Goal: Check status: Check status

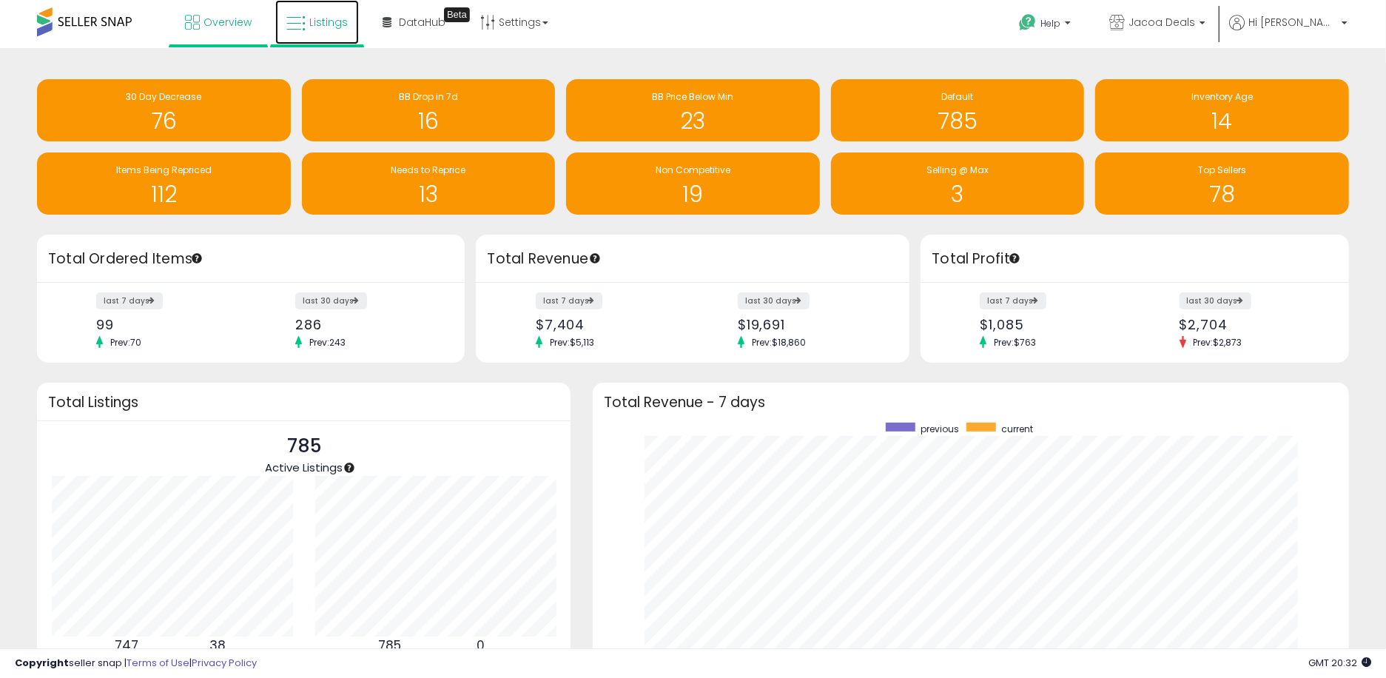
click at [324, 13] on link "Listings" at bounding box center [317, 22] width 84 height 44
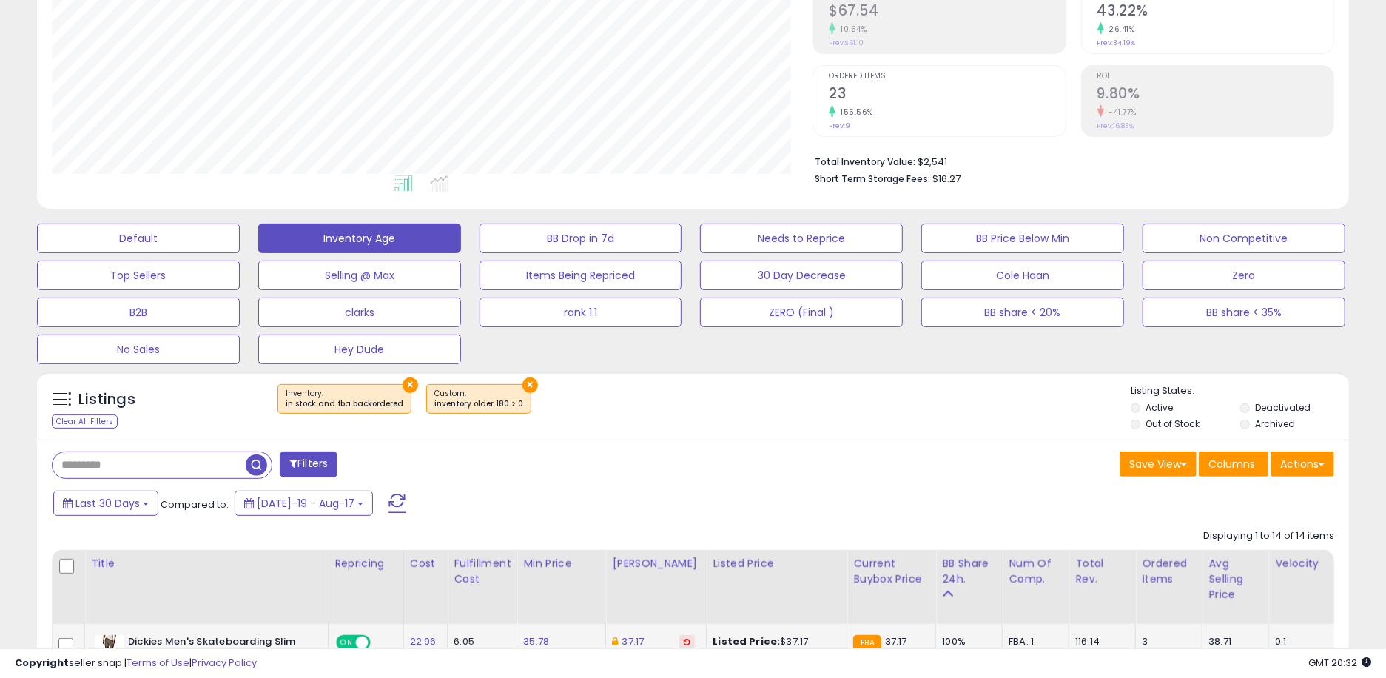
scroll to position [493, 0]
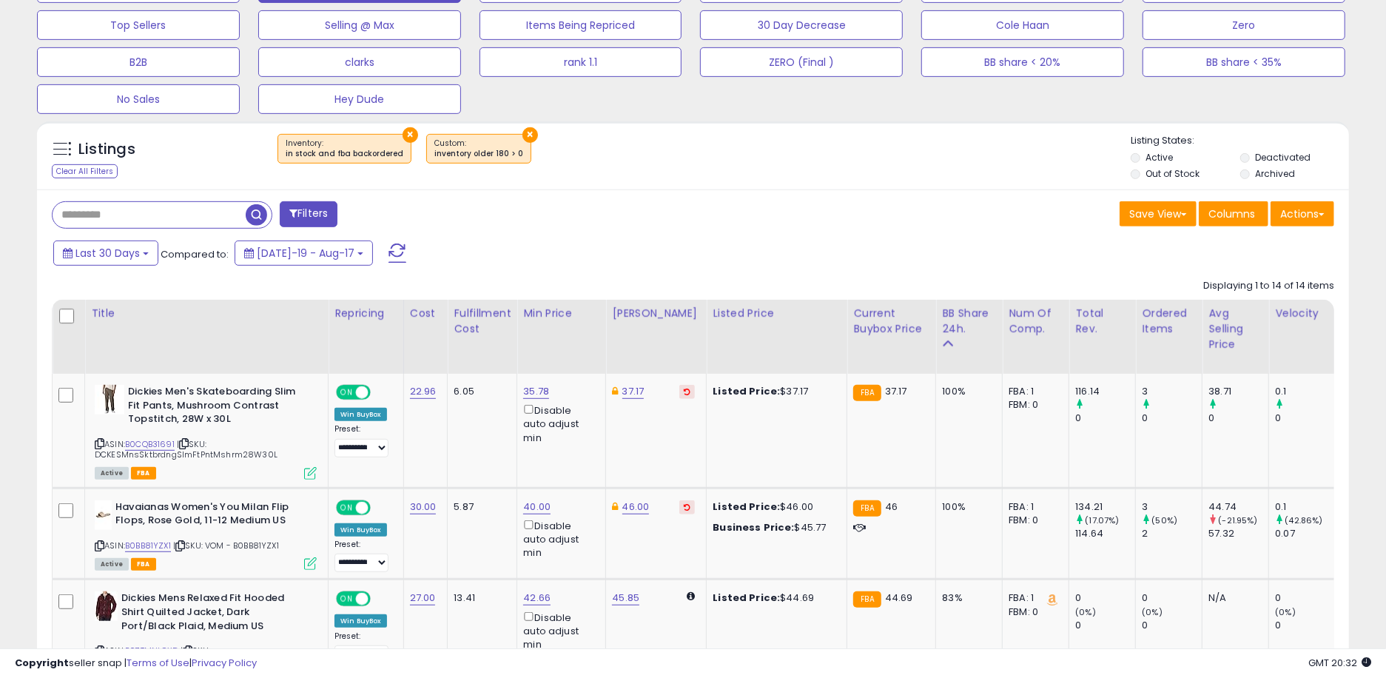
click at [523, 137] on button "×" at bounding box center [531, 135] width 16 height 16
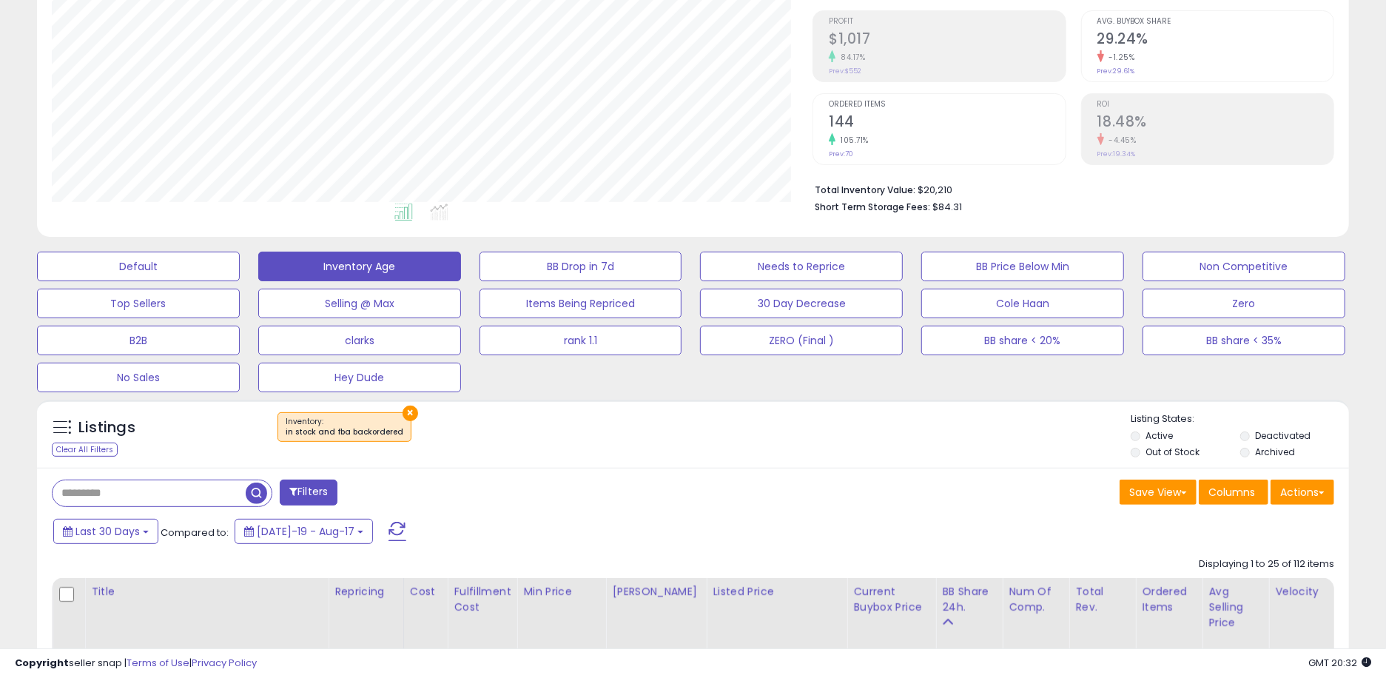
scroll to position [223, 0]
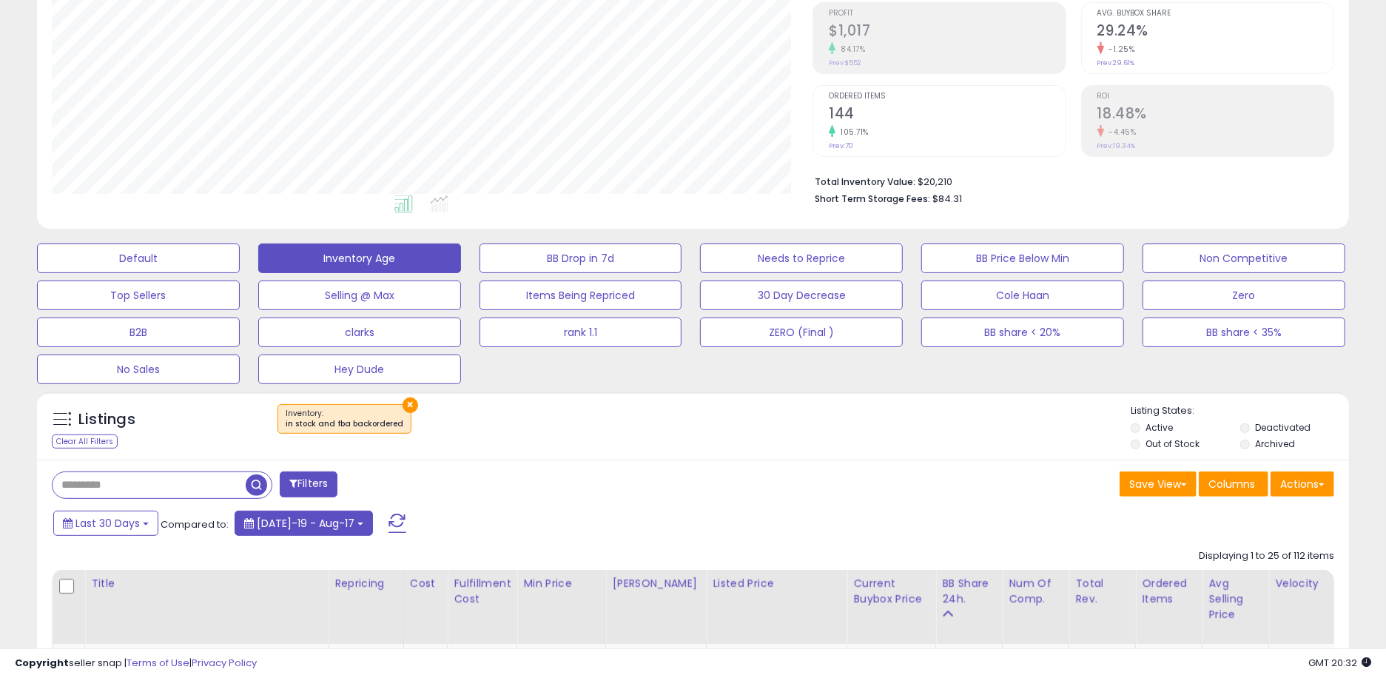
click at [338, 523] on button "Jul-19 - Aug-17" at bounding box center [304, 523] width 138 height 25
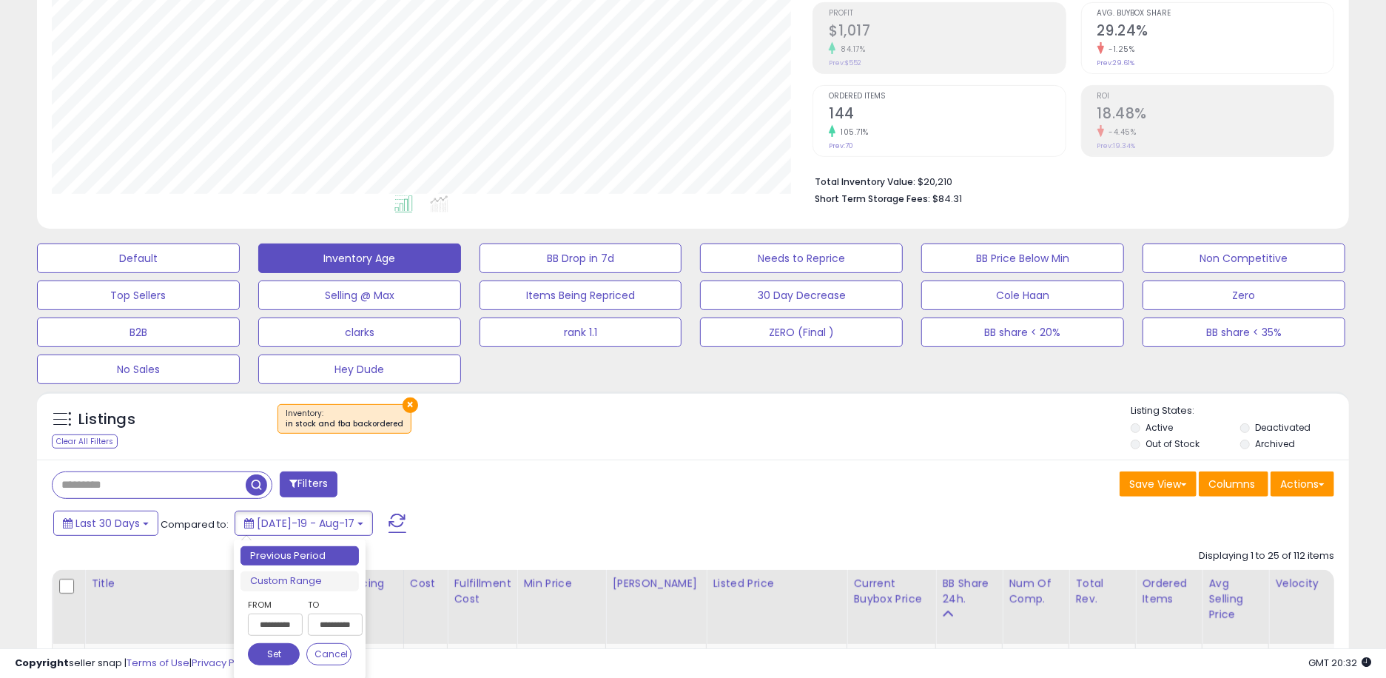
click at [352, 625] on input "**********" at bounding box center [335, 625] width 55 height 22
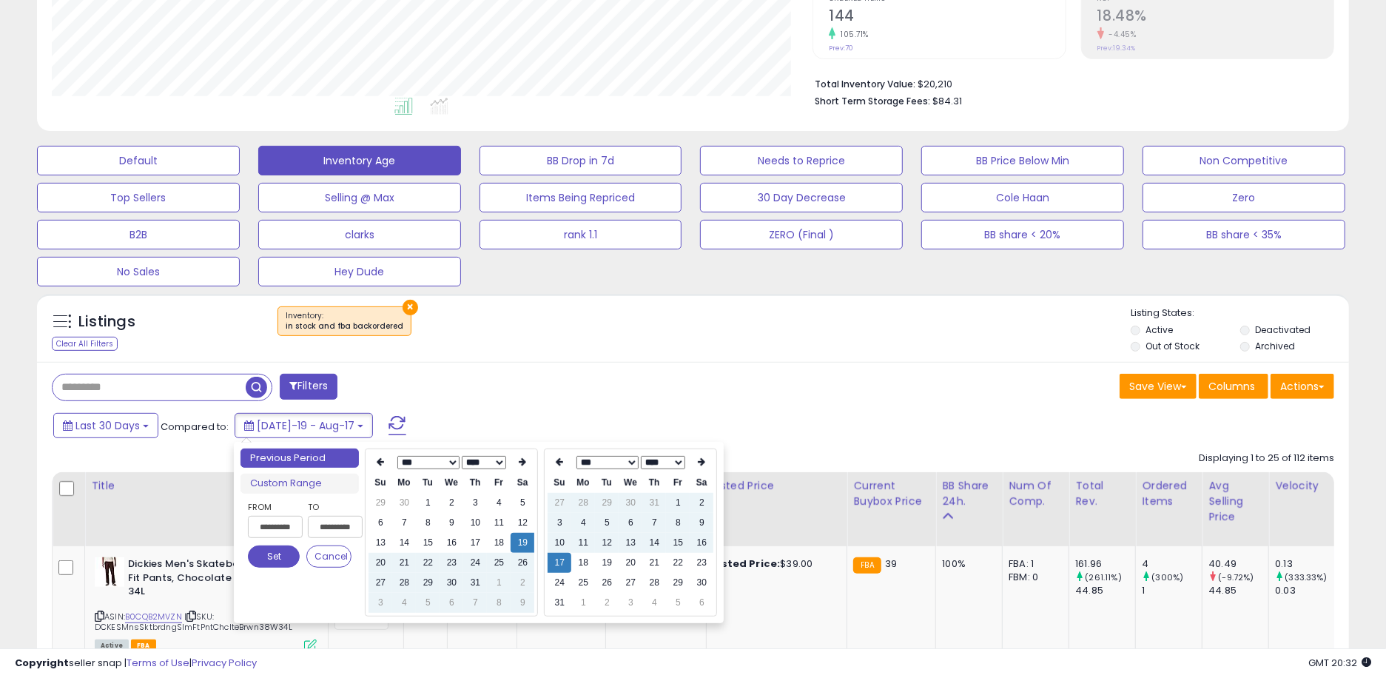
scroll to position [321, 0]
type input "**********"
click at [585, 566] on td "18" at bounding box center [583, 562] width 24 height 20
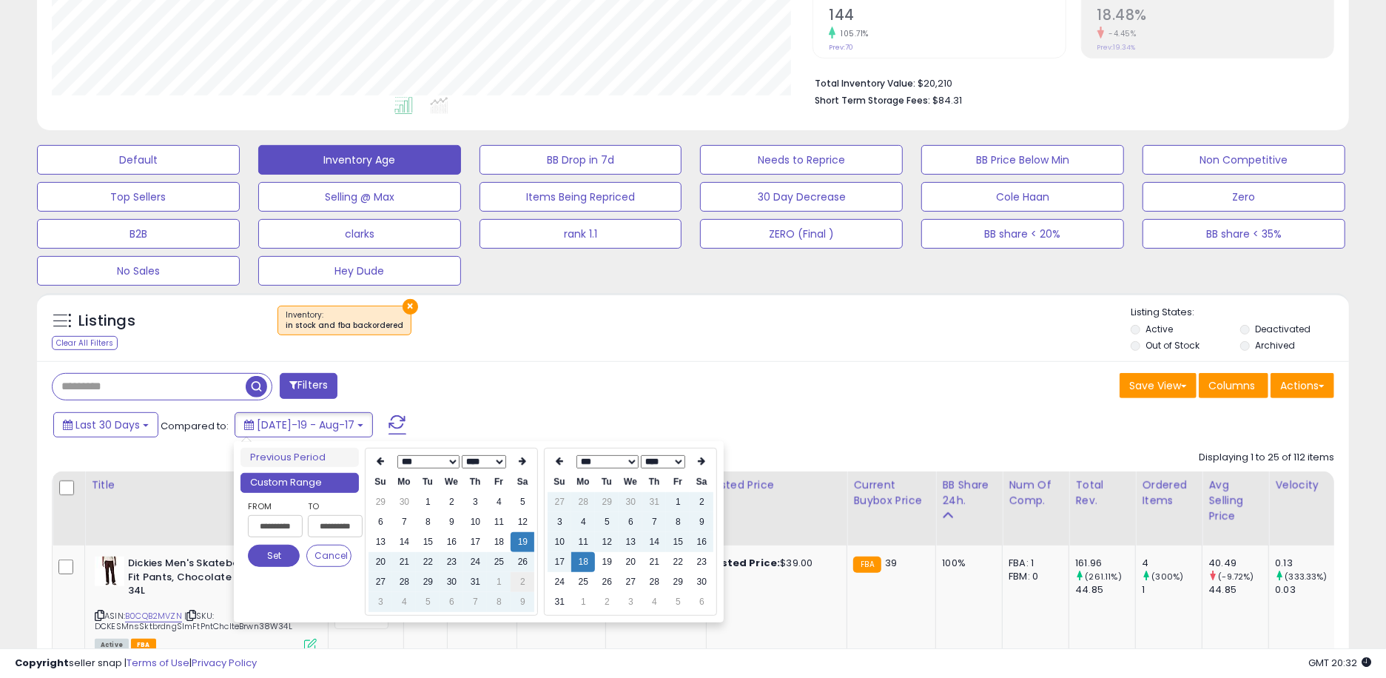
type input "**********"
click at [270, 560] on button "Set" at bounding box center [274, 556] width 52 height 22
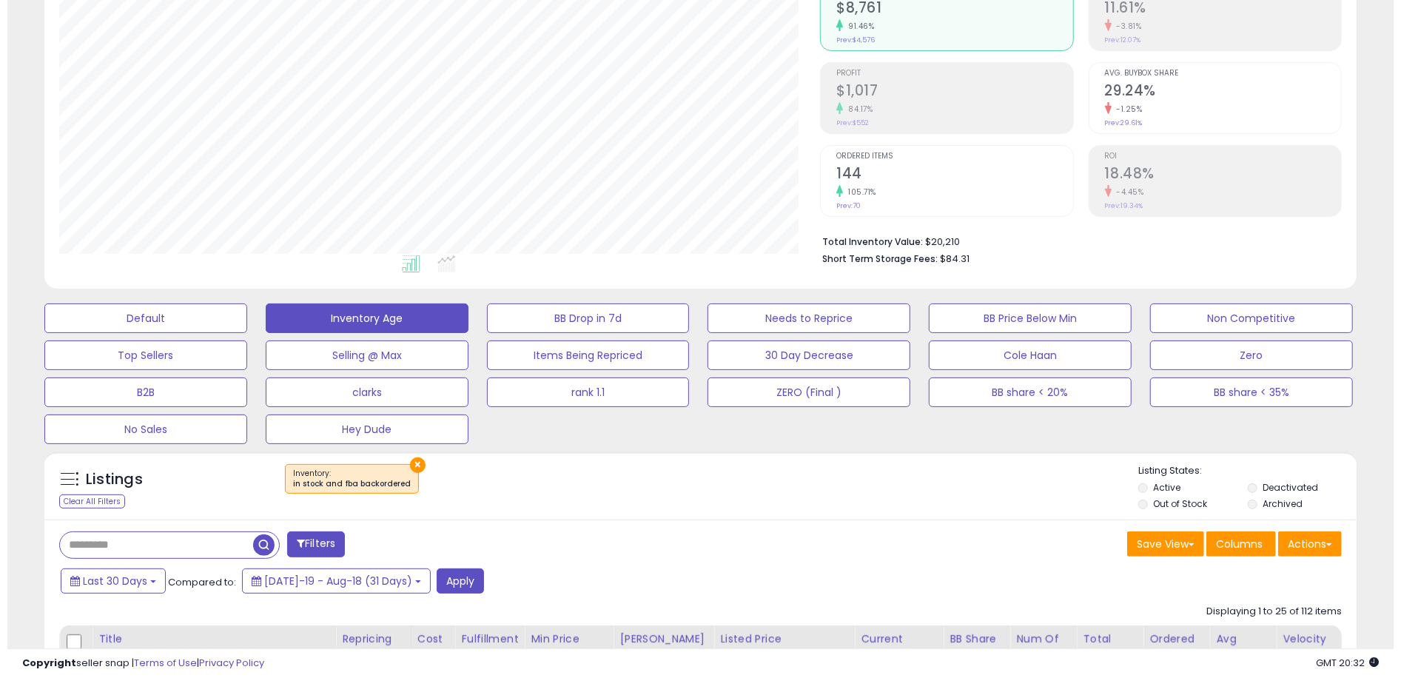
scroll to position [223, 0]
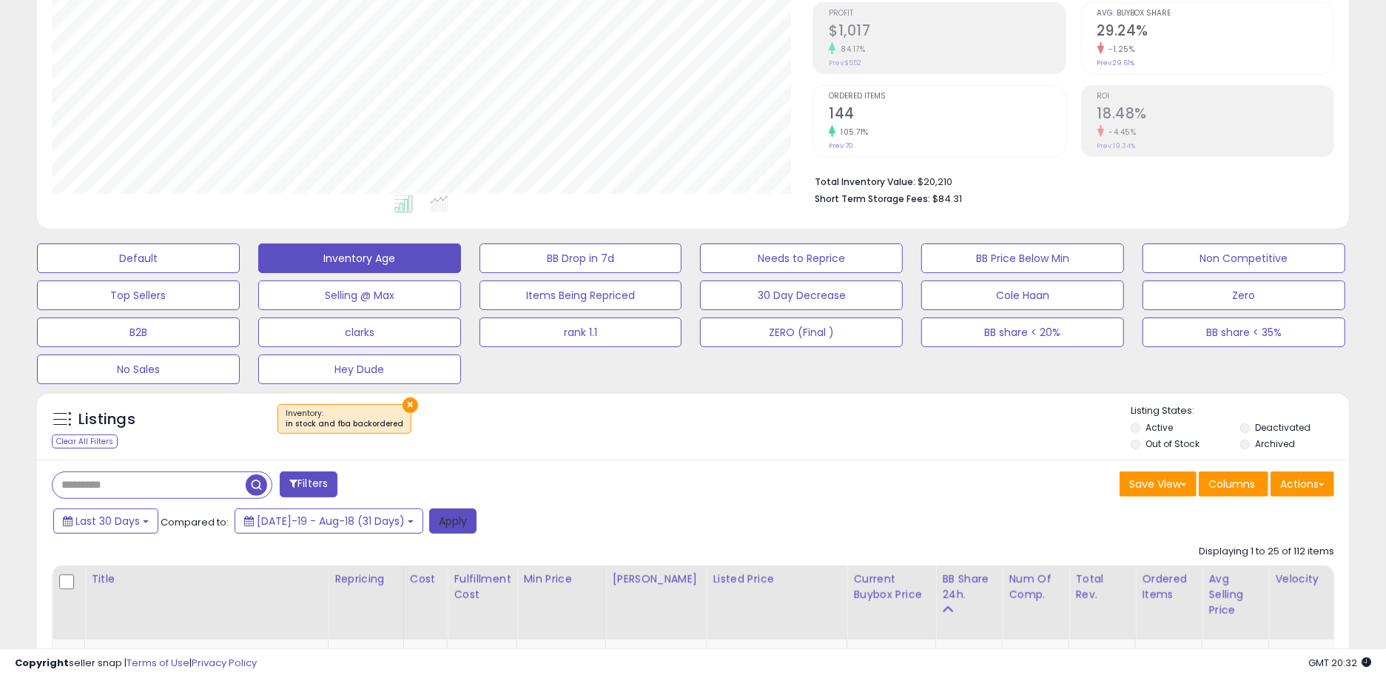
click at [437, 511] on button "Apply" at bounding box center [452, 520] width 47 height 25
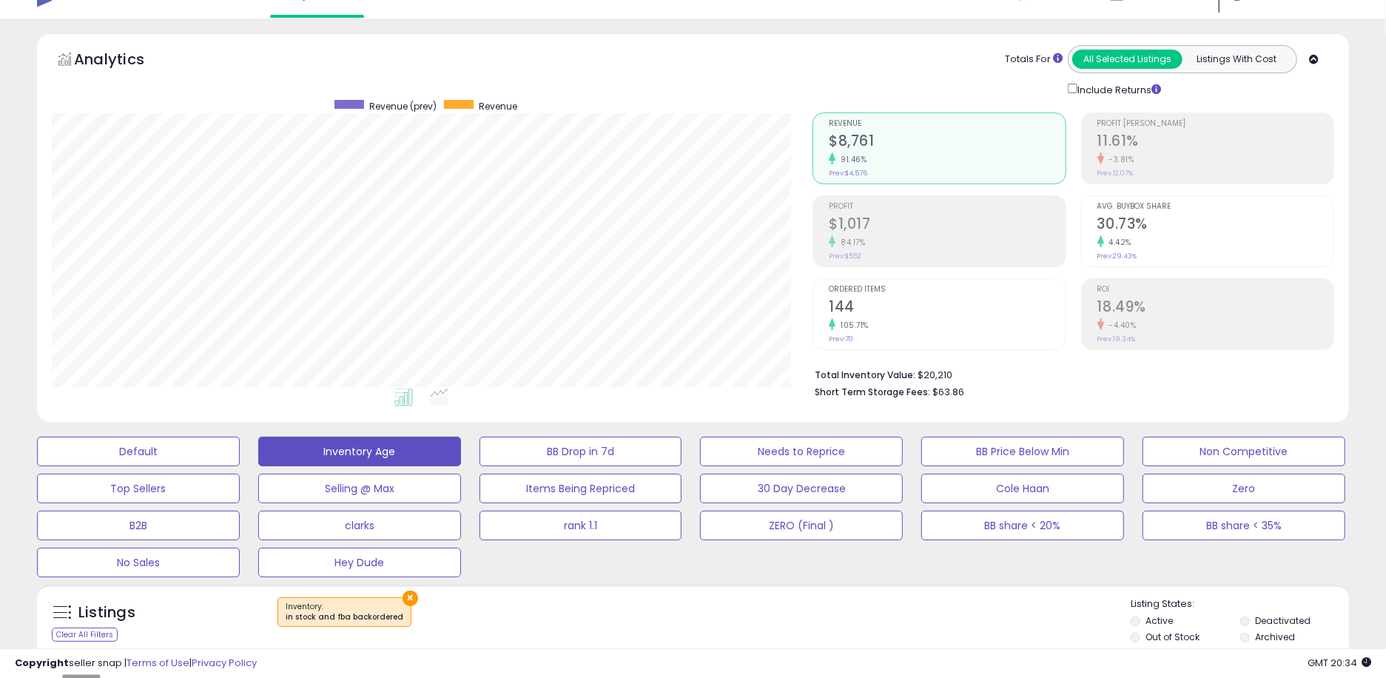
scroll to position [0, 0]
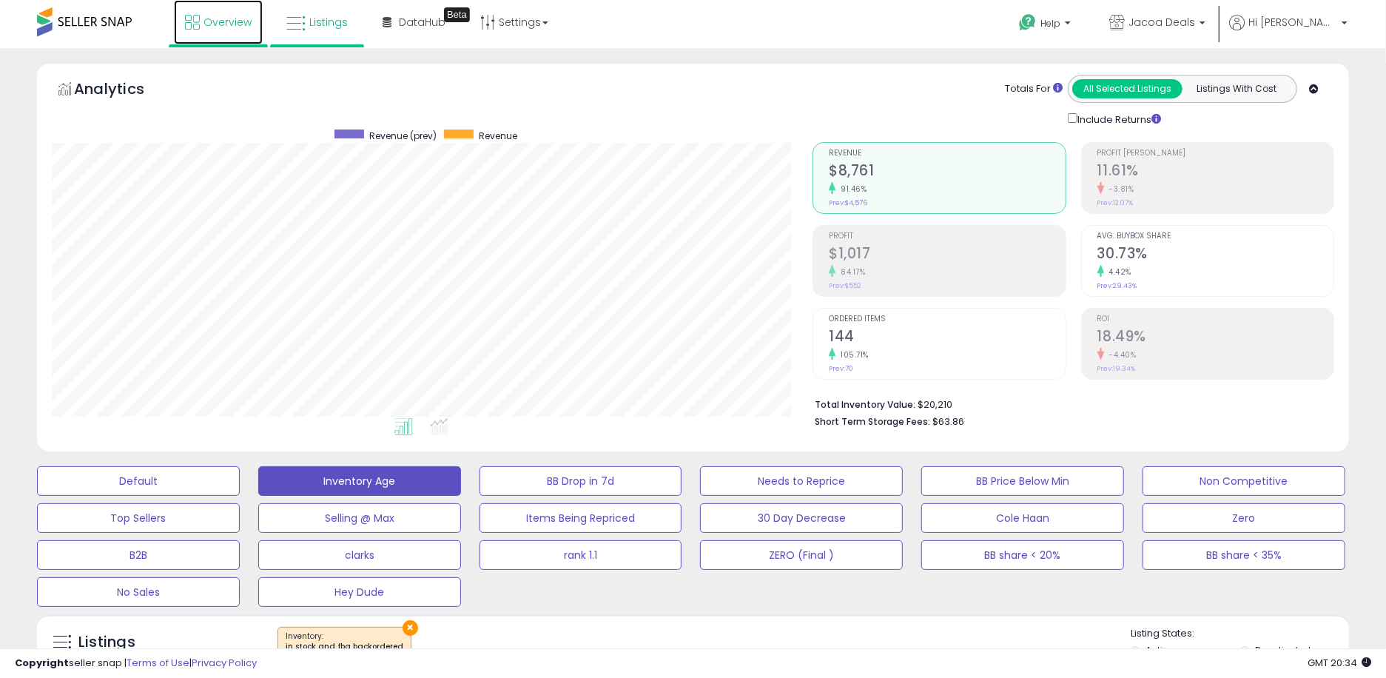
click at [213, 16] on span "Overview" at bounding box center [228, 22] width 48 height 15
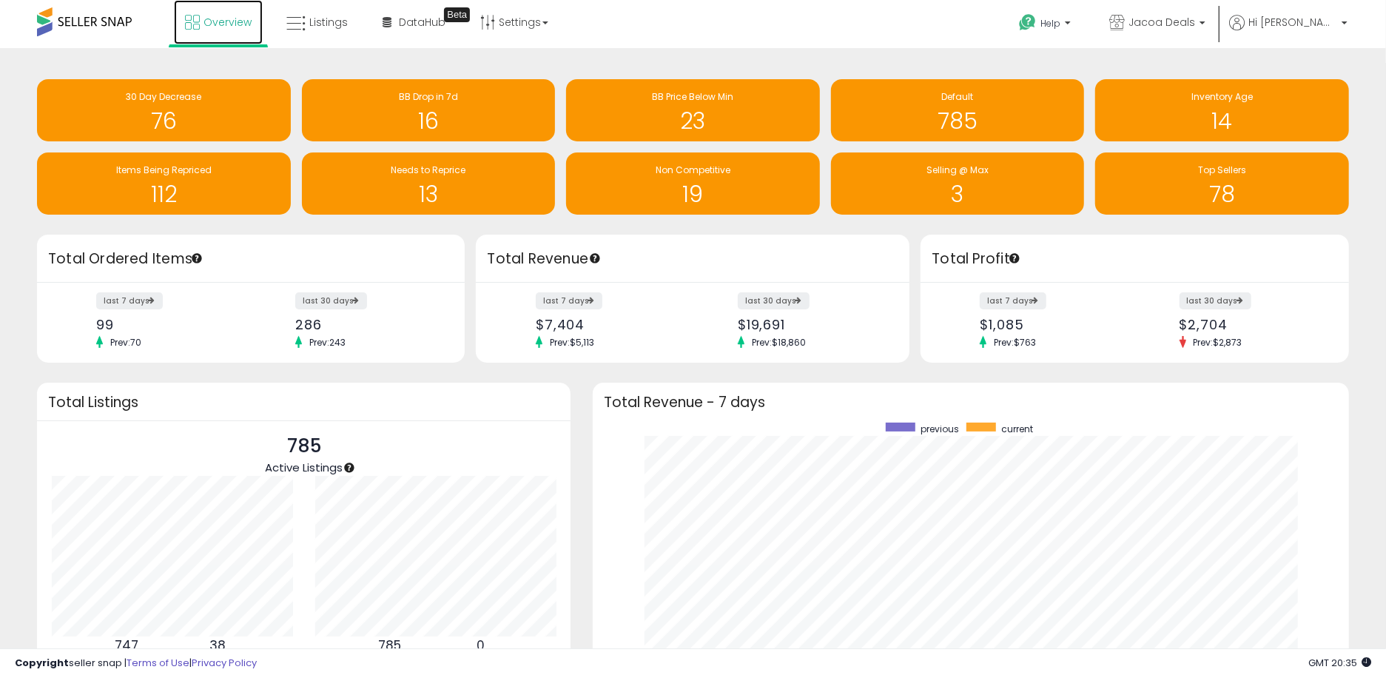
click at [232, 19] on span "Overview" at bounding box center [228, 22] width 48 height 15
click at [80, 21] on span at bounding box center [84, 21] width 95 height 29
